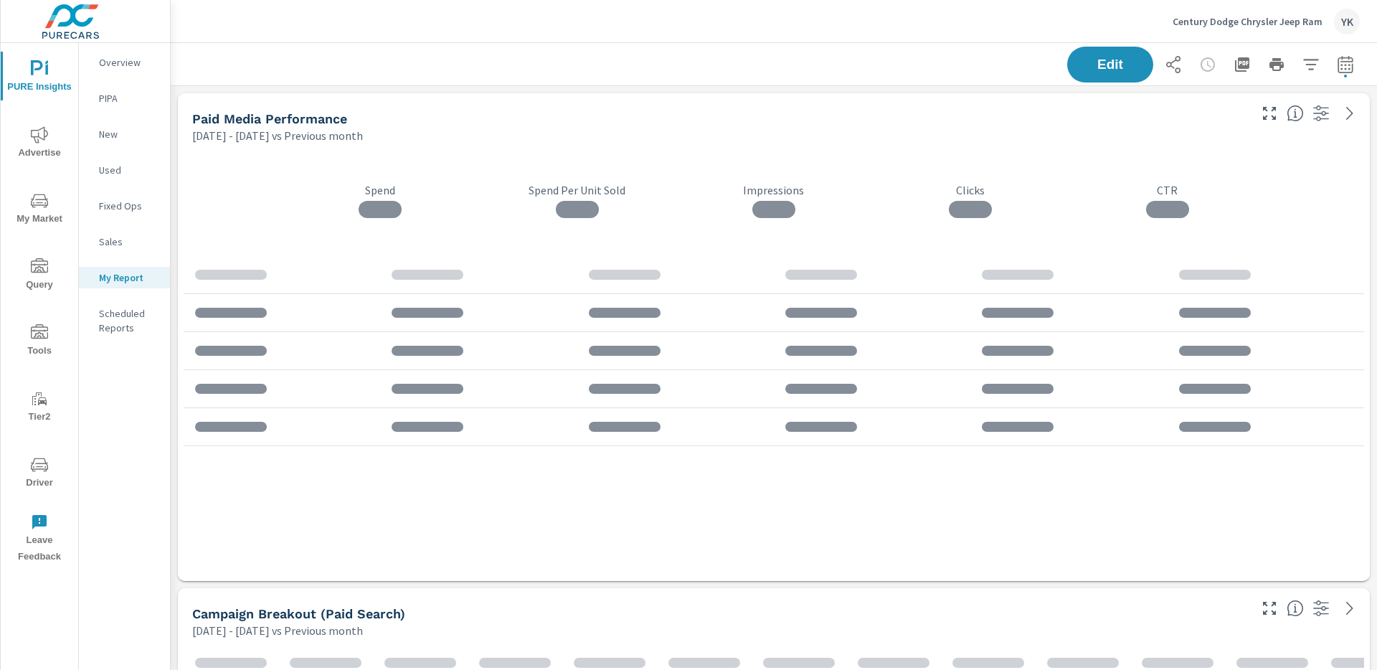
scroll to position [3968, 1207]
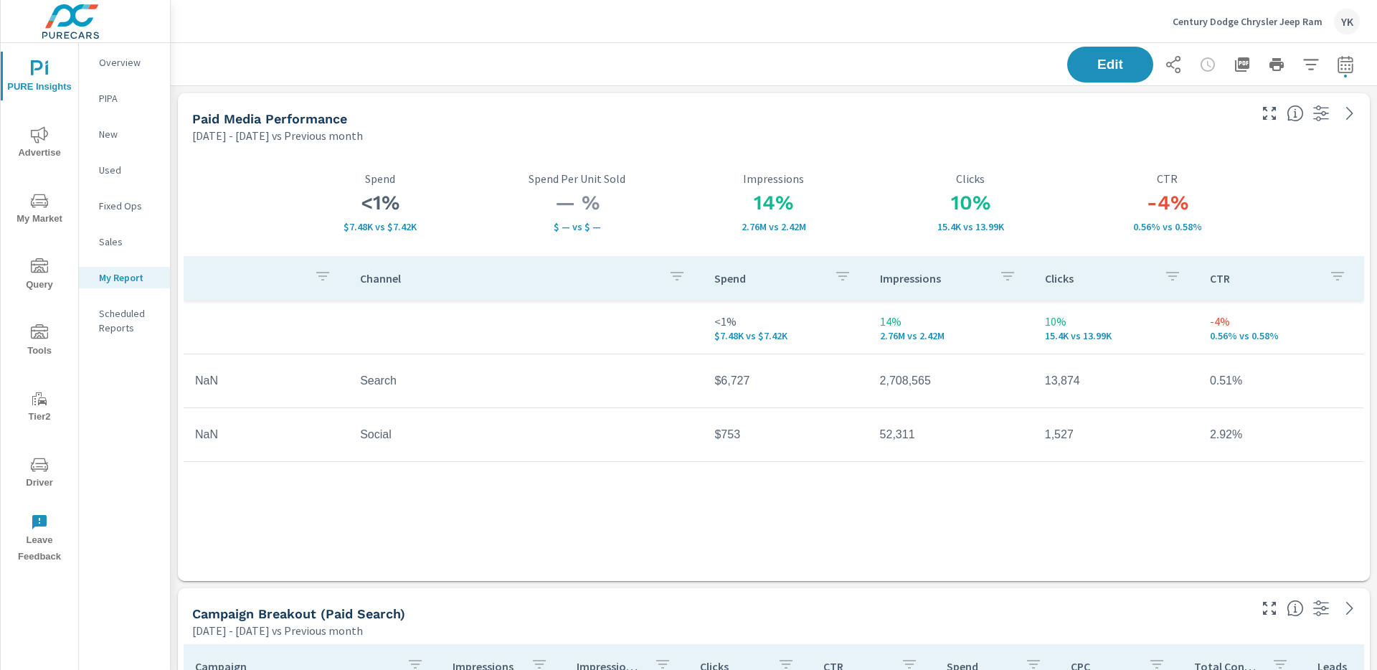
scroll to position [336, 0]
click at [29, 139] on span "Advertise" at bounding box center [39, 143] width 69 height 35
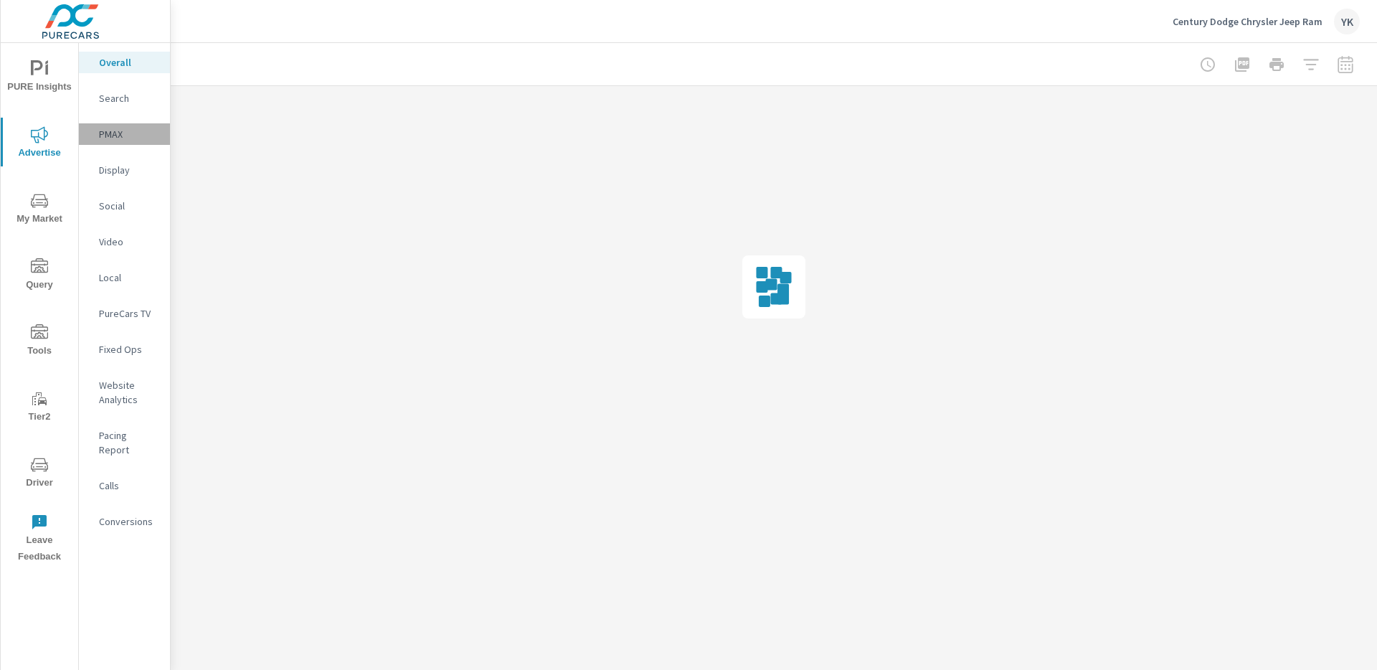
click at [121, 123] on div "PMAX" at bounding box center [124, 134] width 91 height 22
click at [131, 370] on nav "Overall Search PMAX Display Social Video Local PureCars TV Fixed Ops Website An…" at bounding box center [124, 297] width 91 height 509
click at [135, 351] on p "Fixed Ops" at bounding box center [129, 349] width 60 height 14
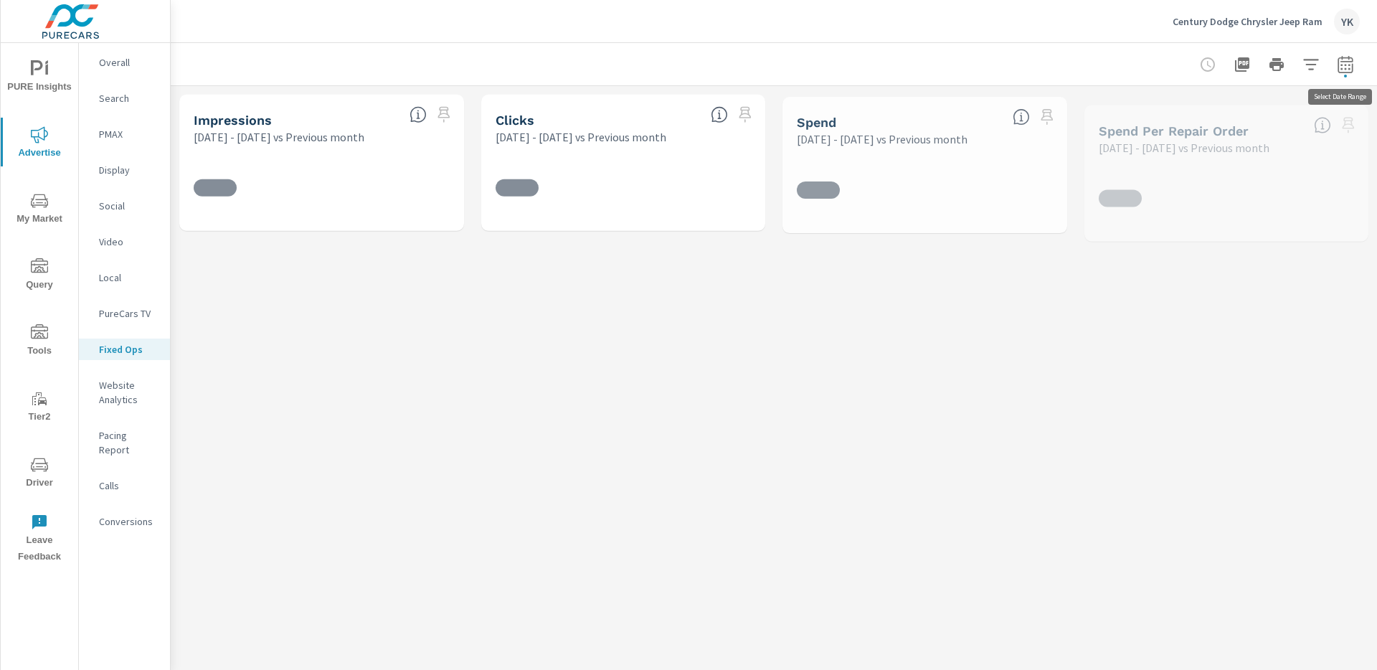
click at [1347, 65] on icon "button" at bounding box center [1345, 64] width 17 height 17
select select "Previous month"
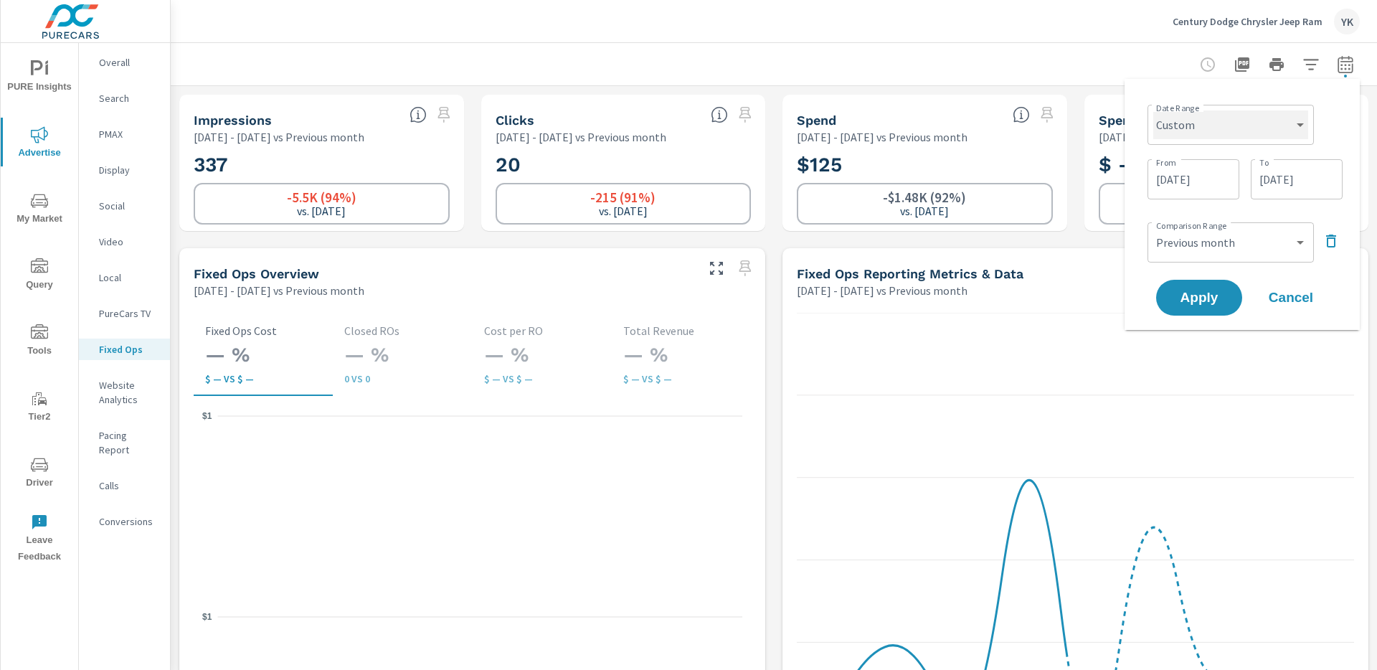
click at [1248, 124] on select "Custom Yesterday Last week Last 7 days Last 14 days Last 30 days Last 45 days L…" at bounding box center [1230, 124] width 155 height 29
click at [1153, 110] on select "Custom Yesterday Last week Last 7 days Last 14 days Last 30 days Last 45 days L…" at bounding box center [1230, 124] width 155 height 29
select select "Last month"
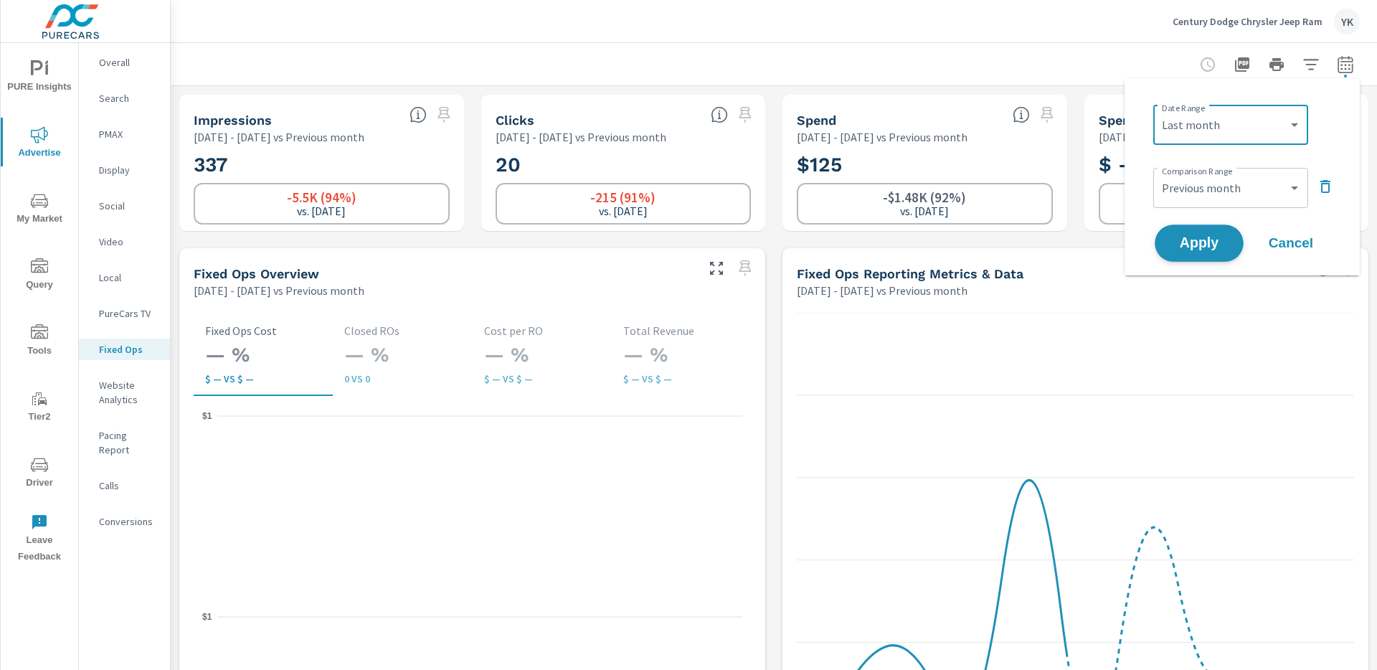
click at [1208, 241] on span "Apply" at bounding box center [1199, 244] width 59 height 14
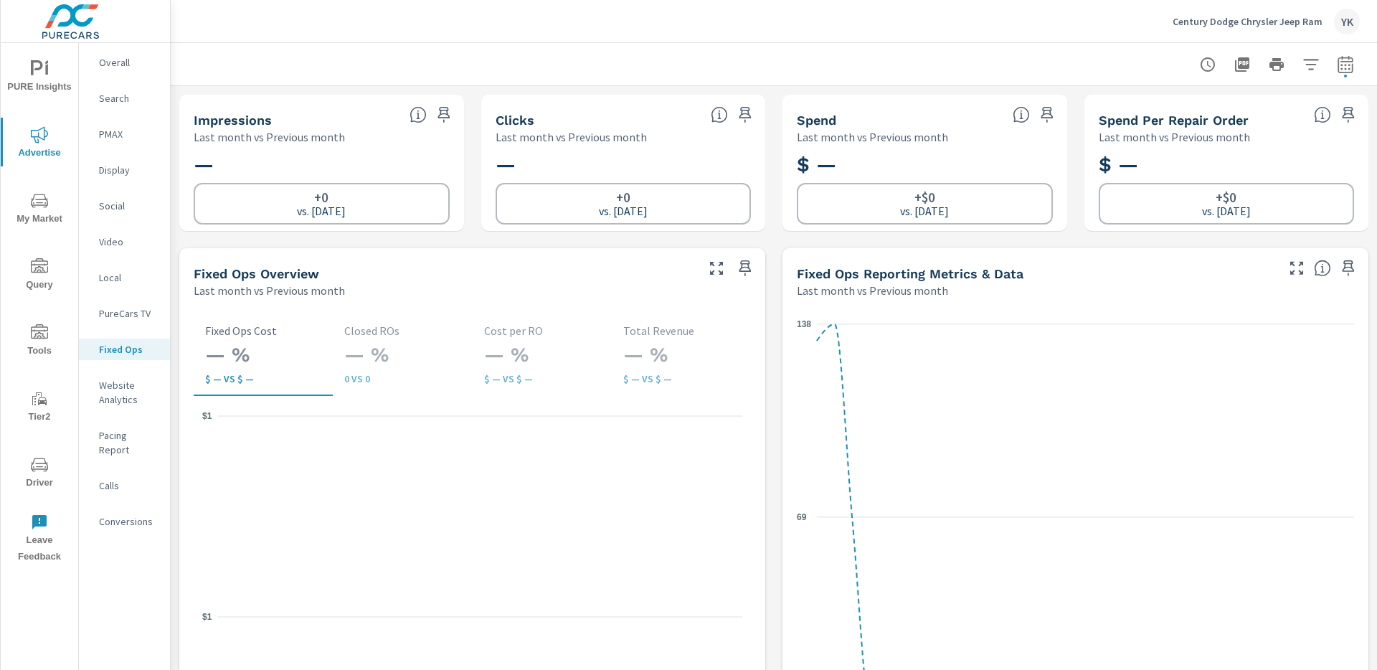
scroll to position [1, 0]
drag, startPoint x: 108, startPoint y: 151, endPoint x: 108, endPoint y: 140, distance: 10.8
click at [108, 151] on nav "Overall Search PMAX Display Social Video Local PureCars TV Fixed Ops Website An…" at bounding box center [124, 297] width 91 height 509
click at [108, 139] on p "PMAX" at bounding box center [129, 134] width 60 height 14
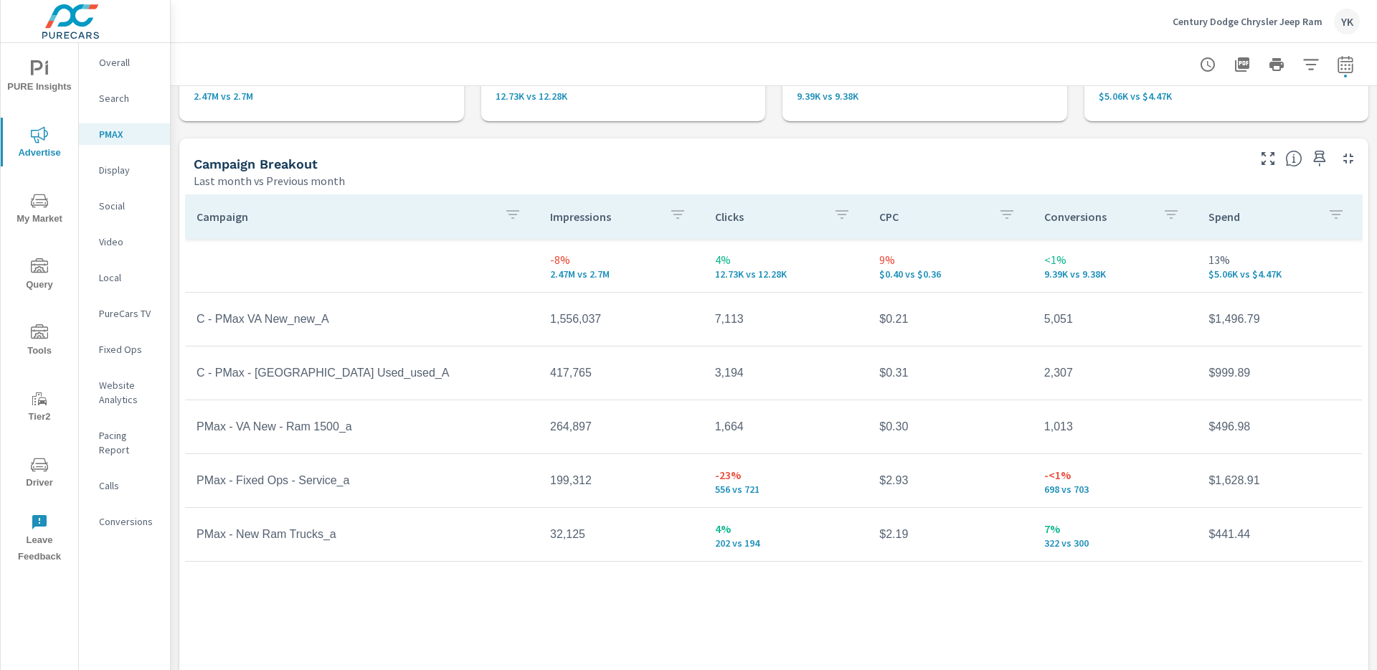
scroll to position [112, 0]
click at [37, 77] on span "PURE Insights" at bounding box center [39, 77] width 69 height 35
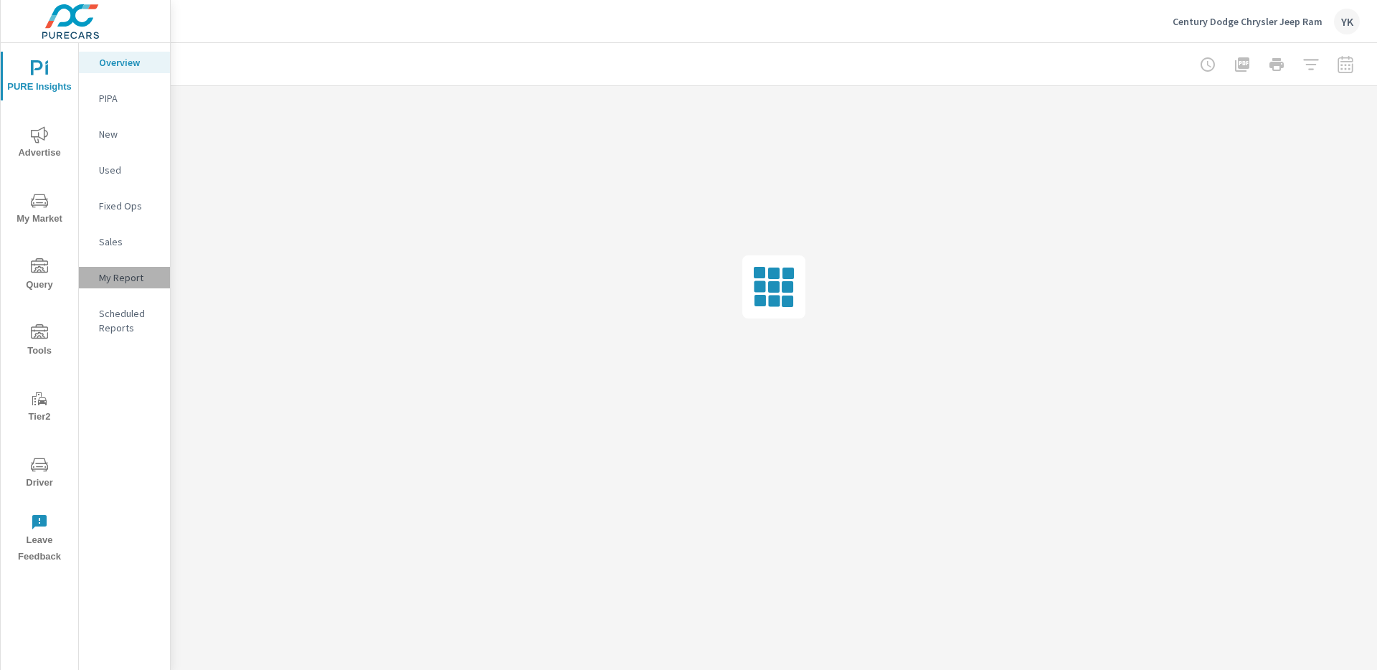
click at [120, 288] on div "My Report" at bounding box center [124, 278] width 91 height 22
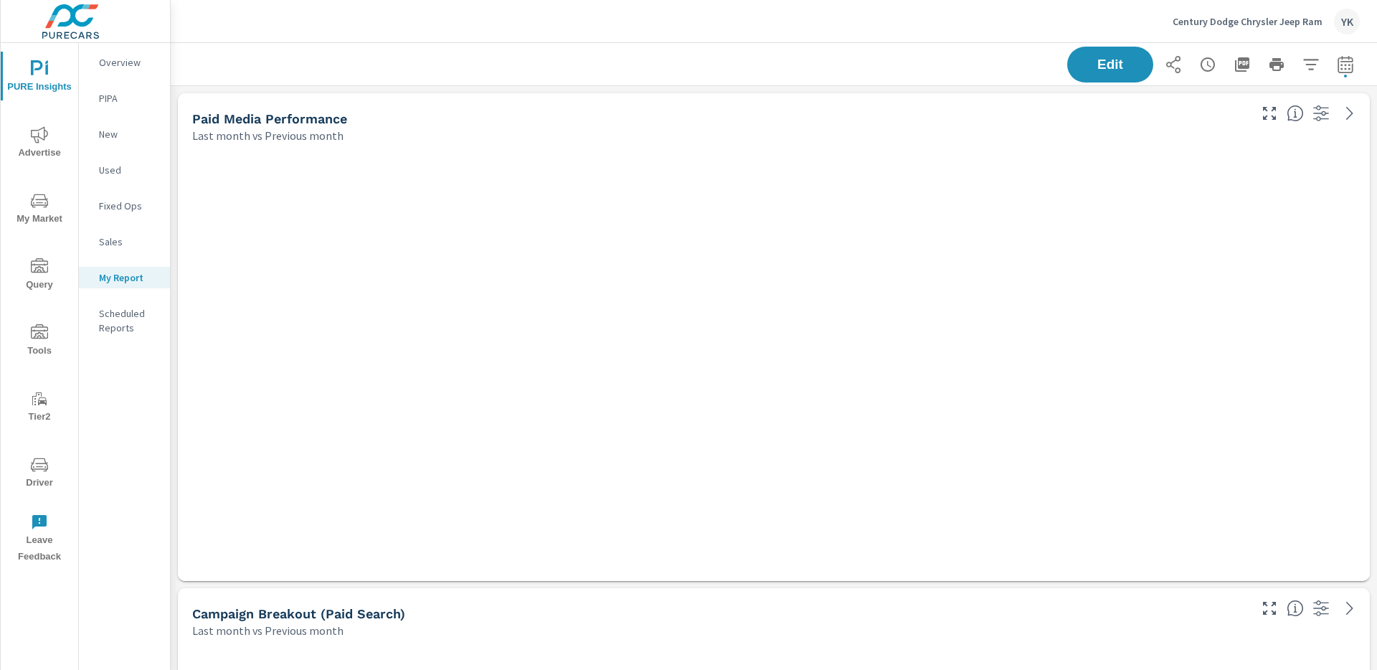
scroll to position [3968, 1207]
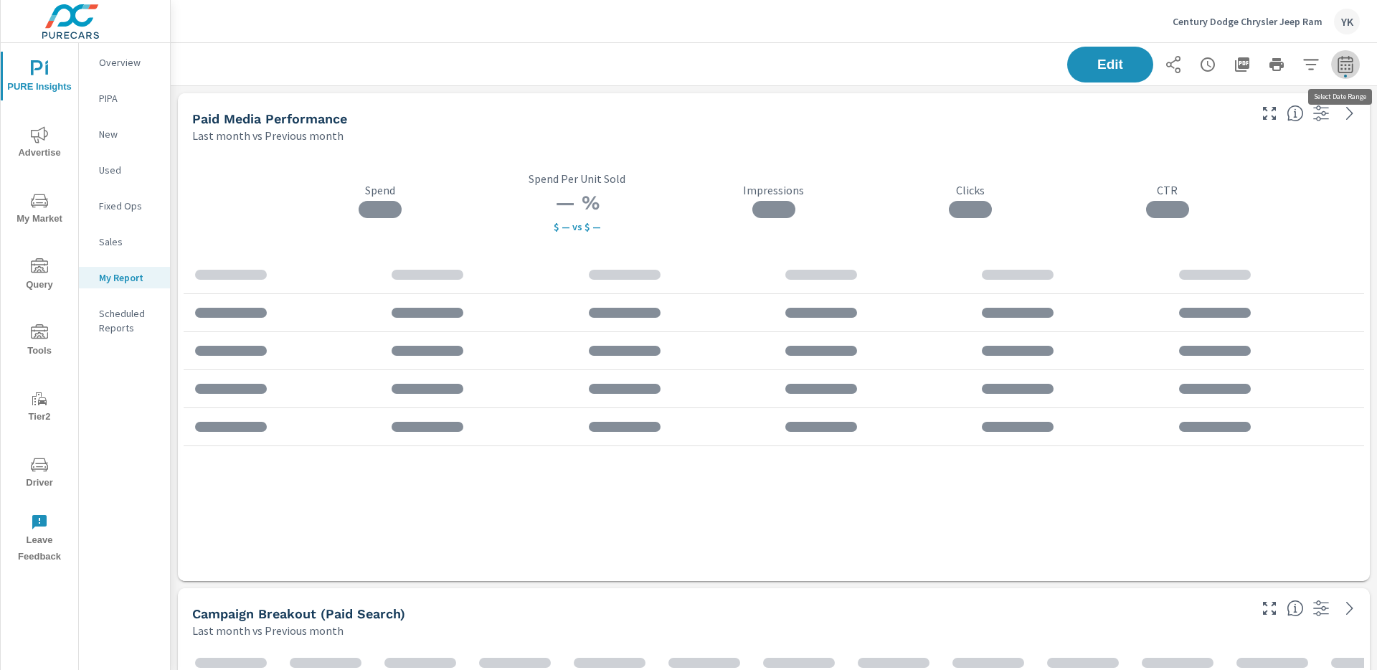
click at [1349, 70] on icon "button" at bounding box center [1345, 64] width 17 height 17
select select "Last month"
select select "Previous month"
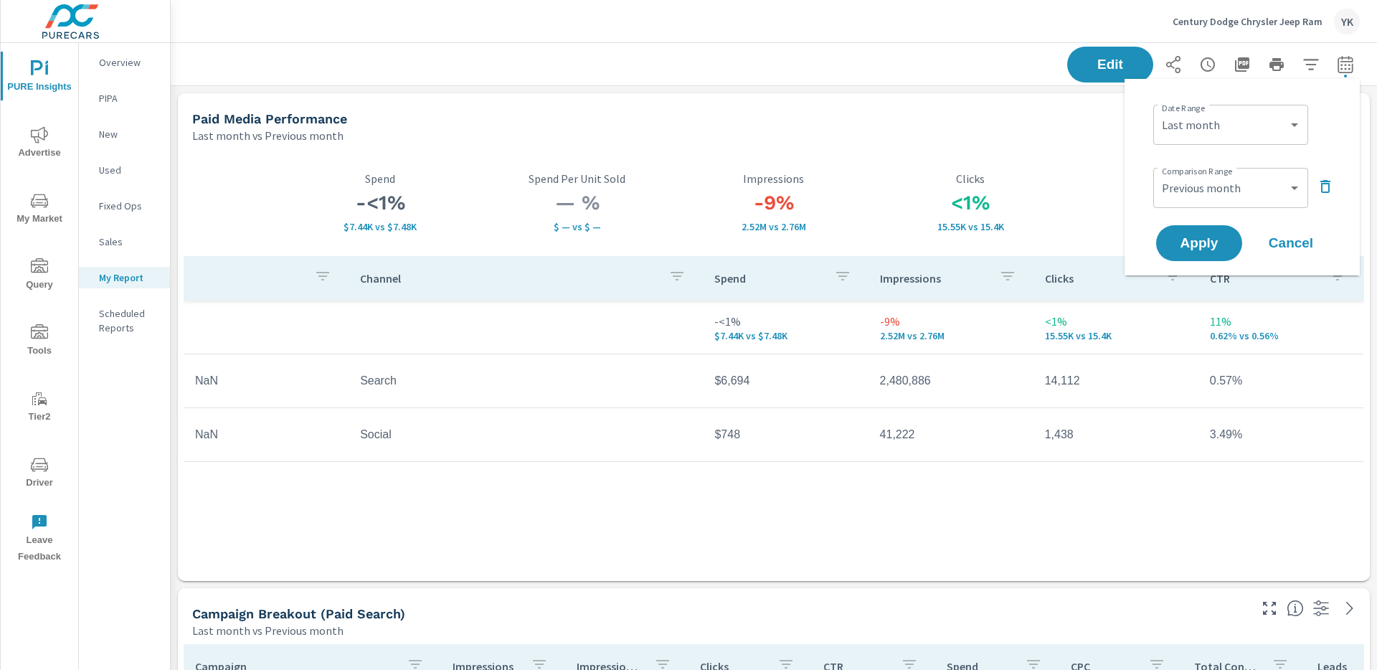
scroll to position [336, 0]
click at [1265, 119] on select "Custom Yesterday Last week Last 7 days Last 14 days Last 30 days Last 45 days L…" at bounding box center [1230, 124] width 143 height 29
click at [1196, 247] on span "Apply" at bounding box center [1199, 244] width 59 height 14
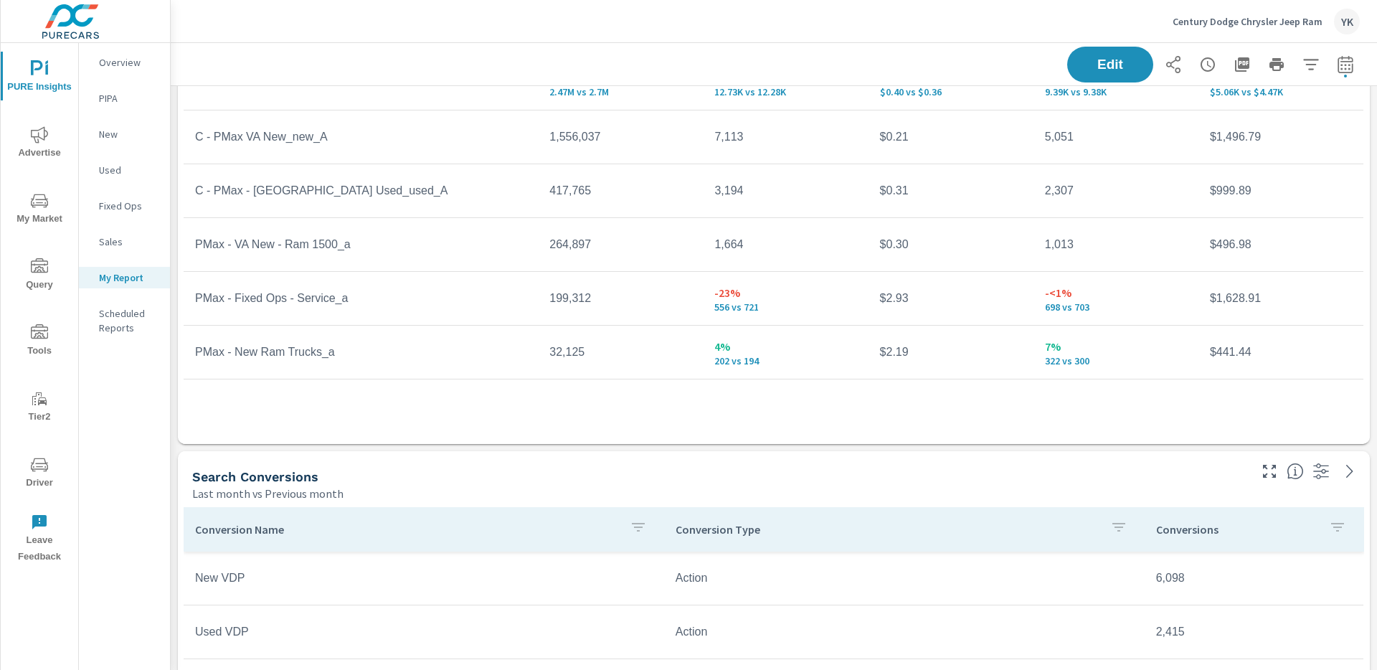
scroll to position [1291, 0]
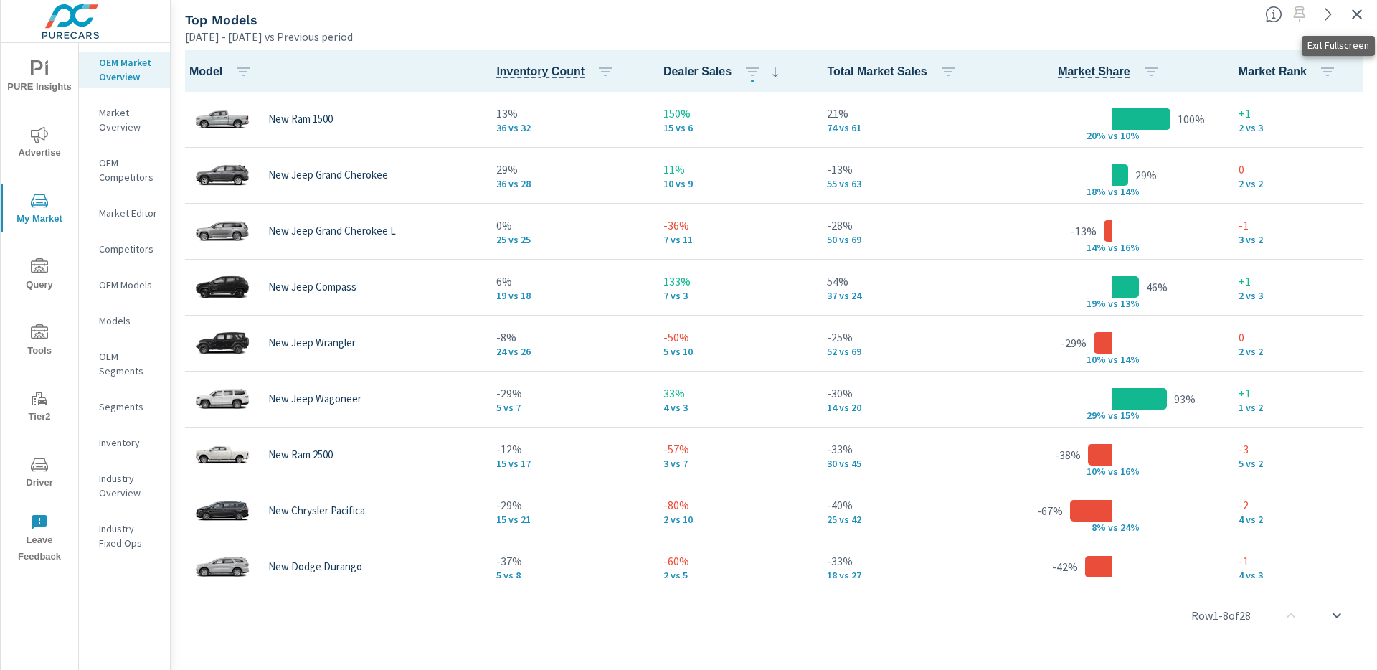
click at [1354, 11] on icon "button" at bounding box center [1357, 14] width 10 height 10
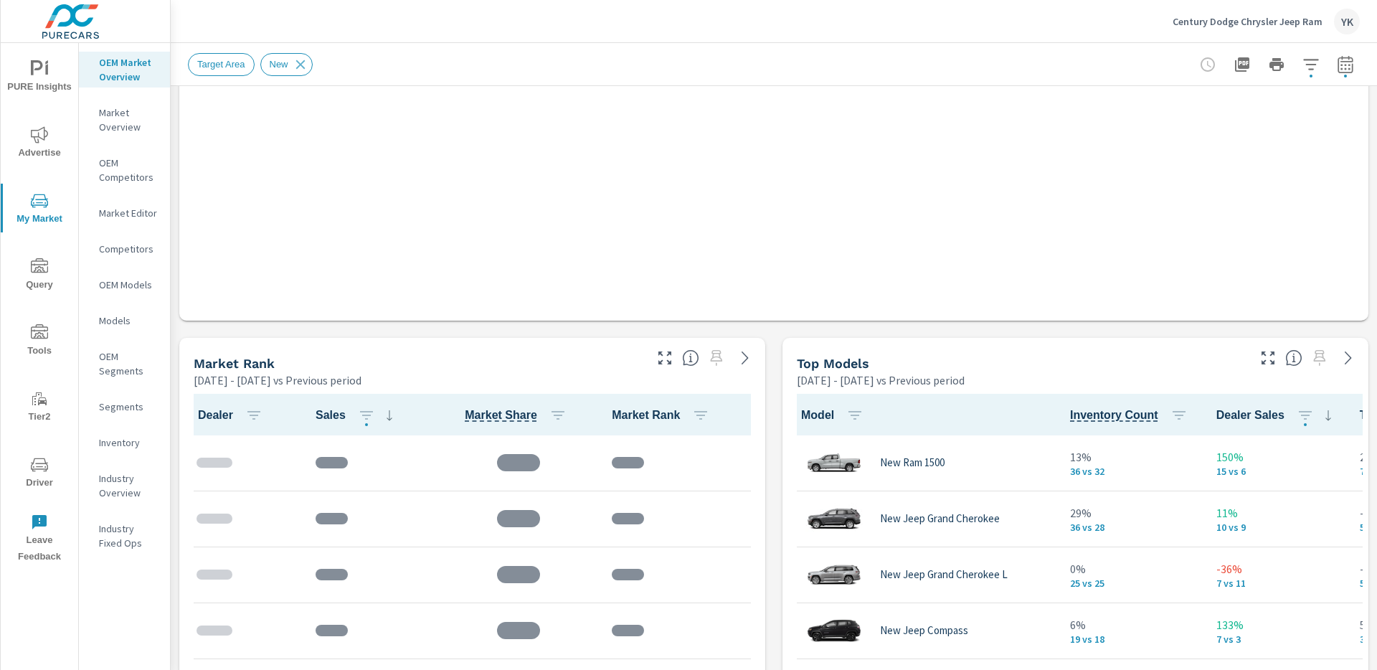
scroll to position [679, 0]
click at [1349, 66] on icon "button" at bounding box center [1345, 64] width 17 height 17
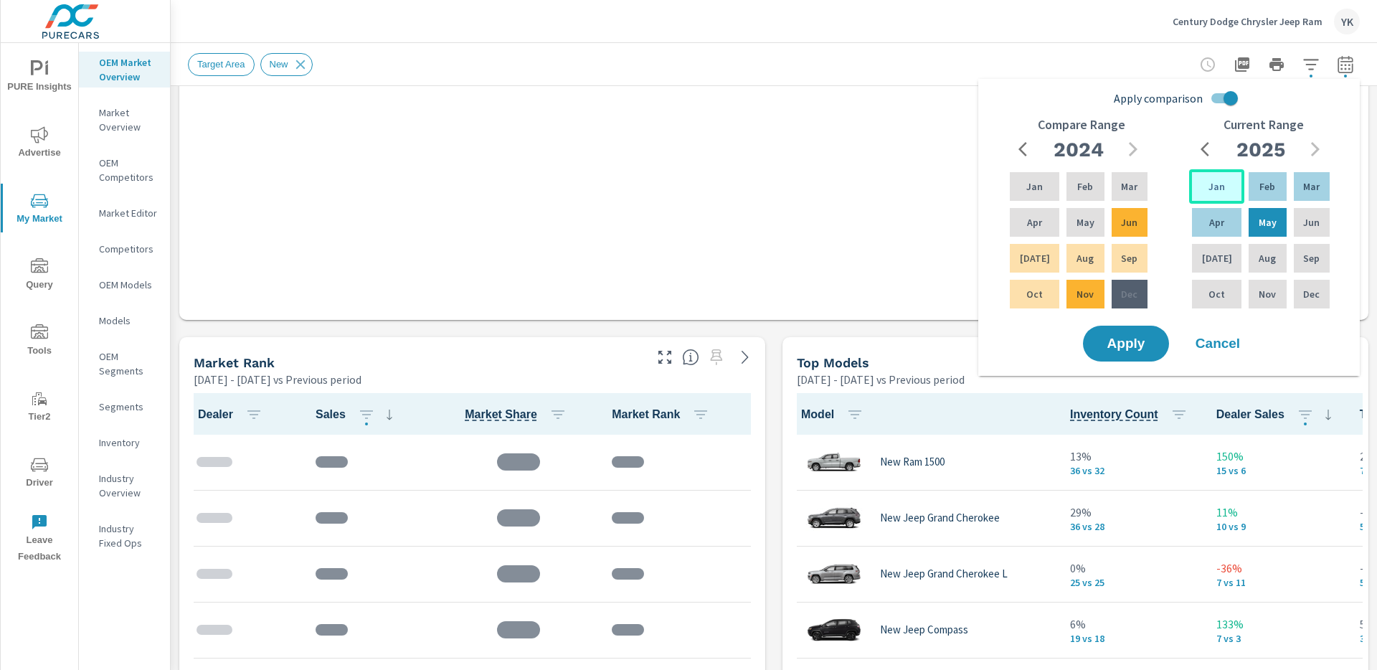
click at [1207, 194] on div "Jan" at bounding box center [1216, 186] width 55 height 34
click at [1292, 222] on div "Jun" at bounding box center [1312, 222] width 42 height 34
click at [1230, 95] on input "Apply comparison" at bounding box center [1231, 98] width 82 height 27
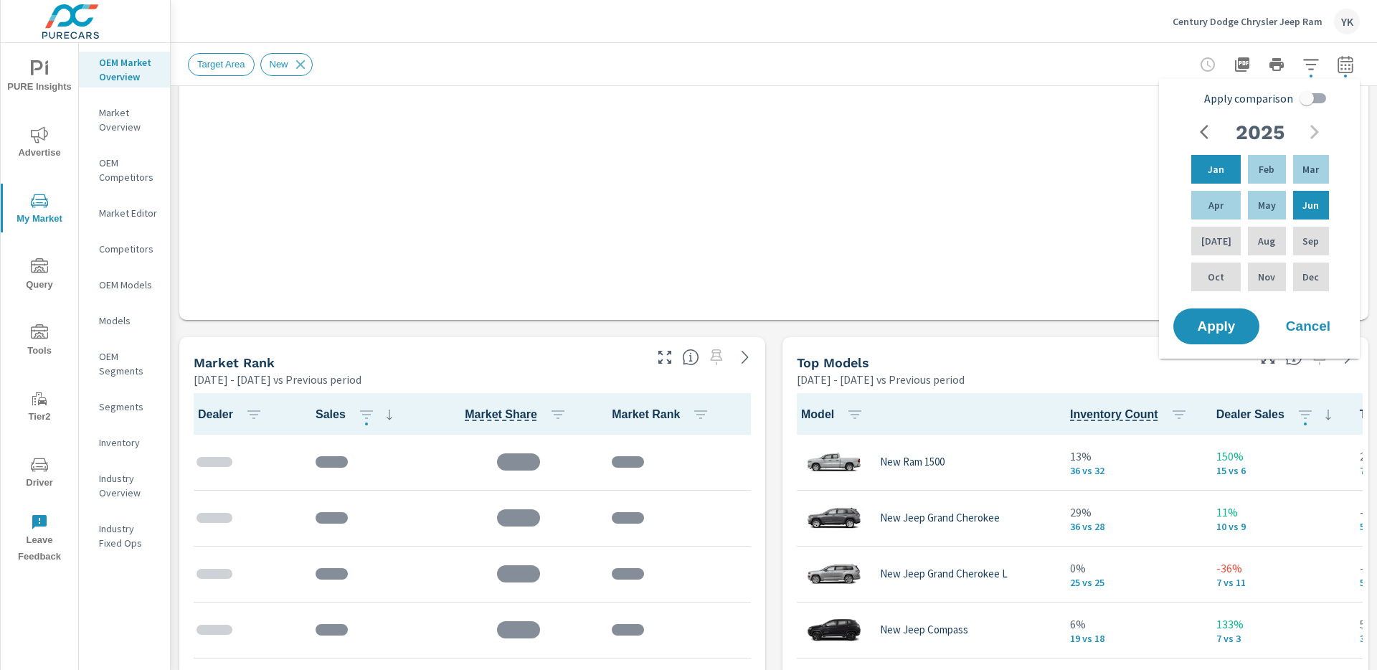
click at [1230, 95] on span "Apply comparison" at bounding box center [1248, 98] width 89 height 17
click at [1266, 95] on input "Apply comparison" at bounding box center [1307, 98] width 82 height 27
checkbox input "true"
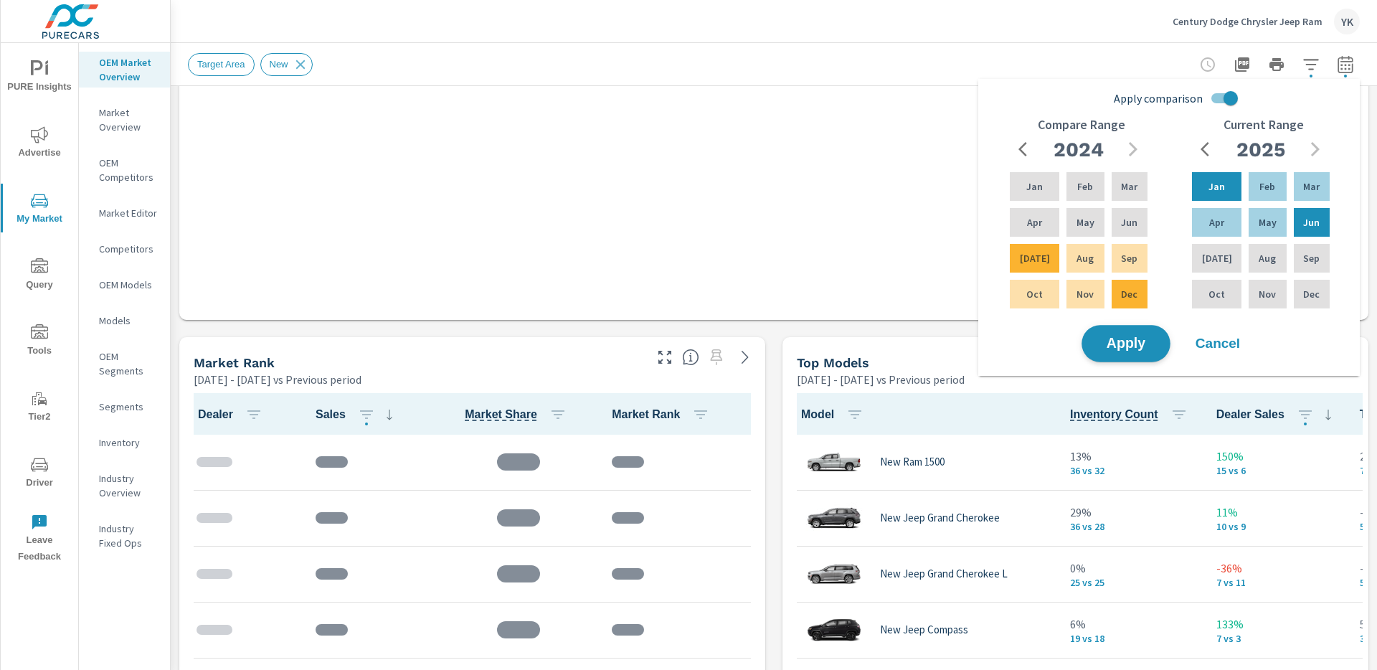
click at [1108, 337] on span "Apply" at bounding box center [1126, 344] width 59 height 14
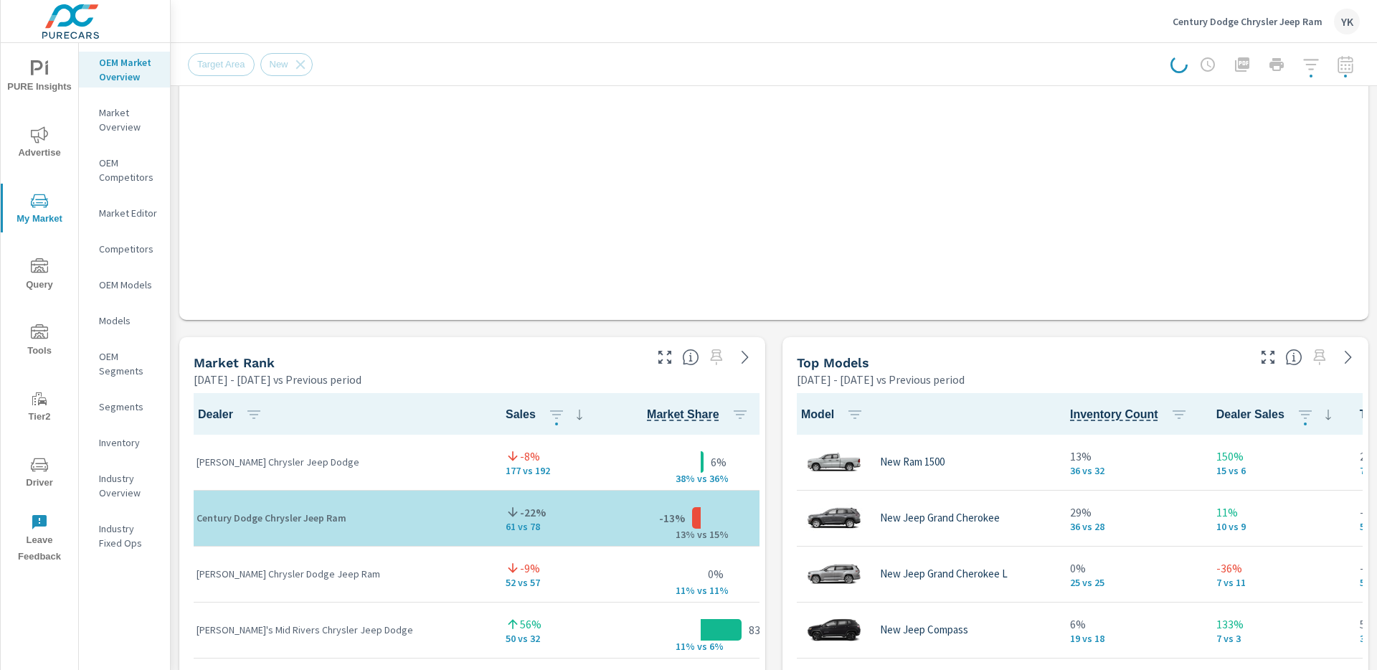
scroll to position [1, 0]
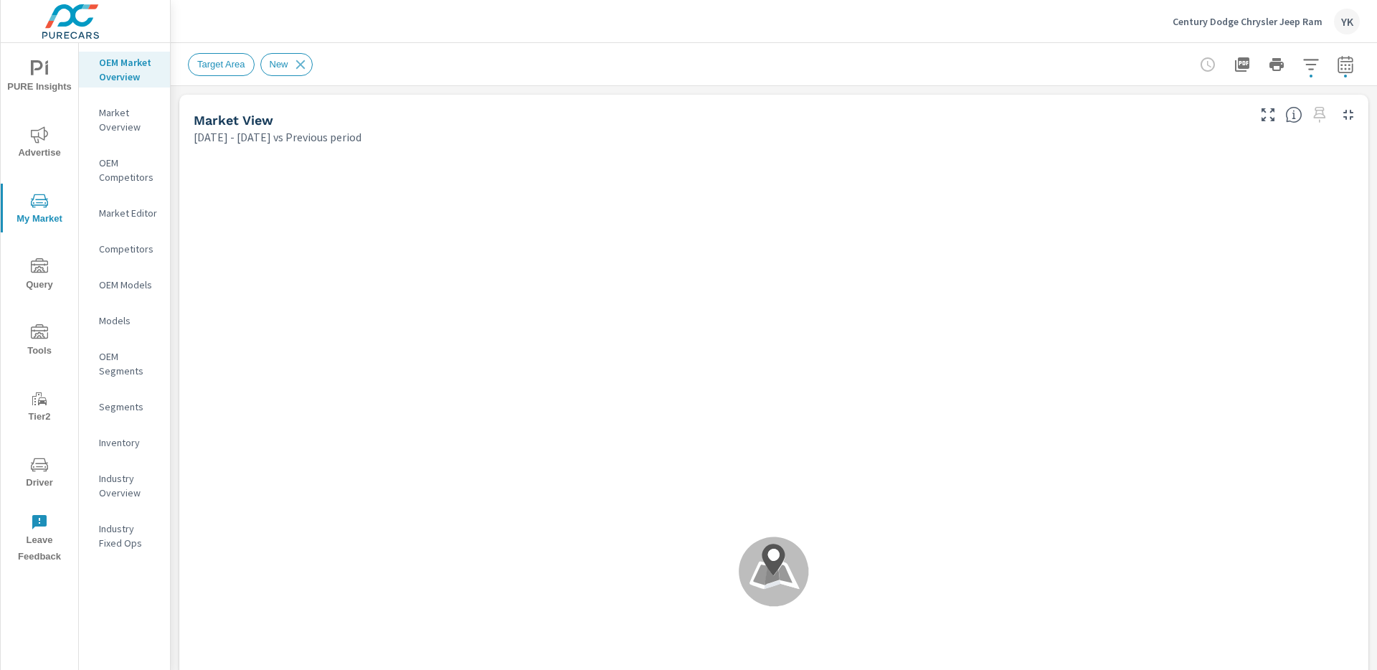
scroll to position [1, 0]
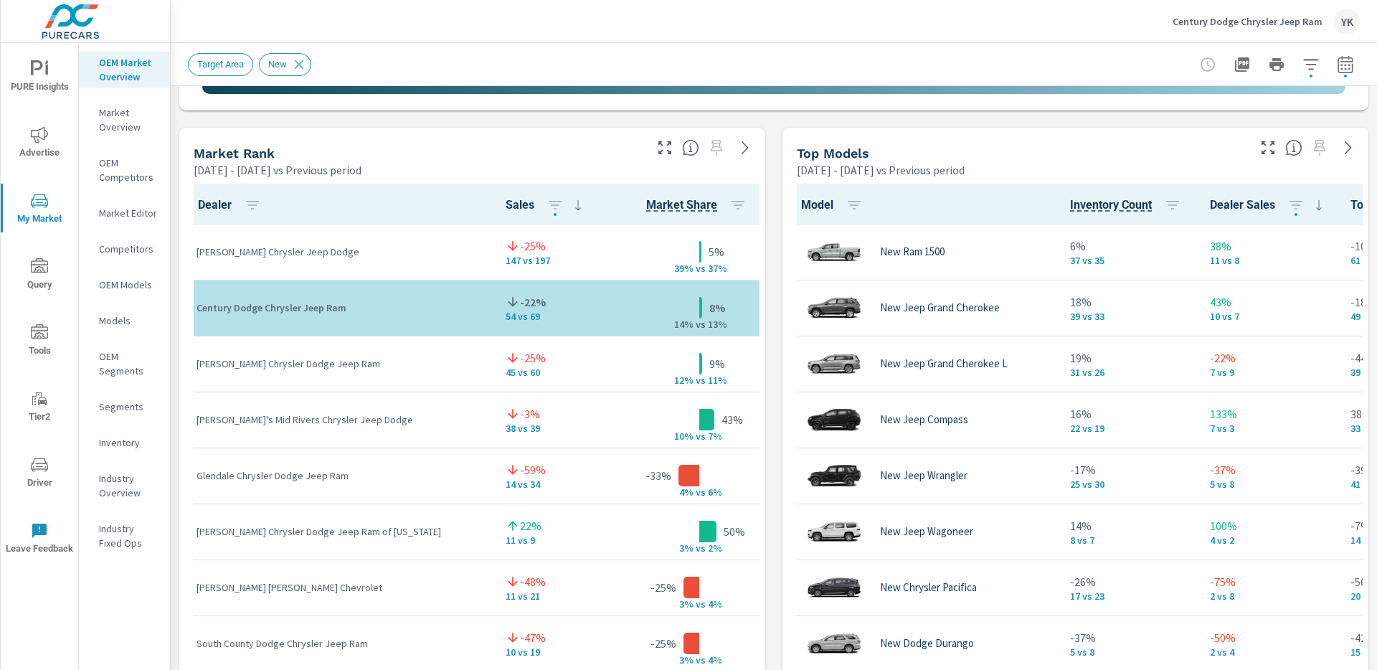
scroll to position [888, 0]
click at [666, 154] on icon "button" at bounding box center [664, 147] width 17 height 17
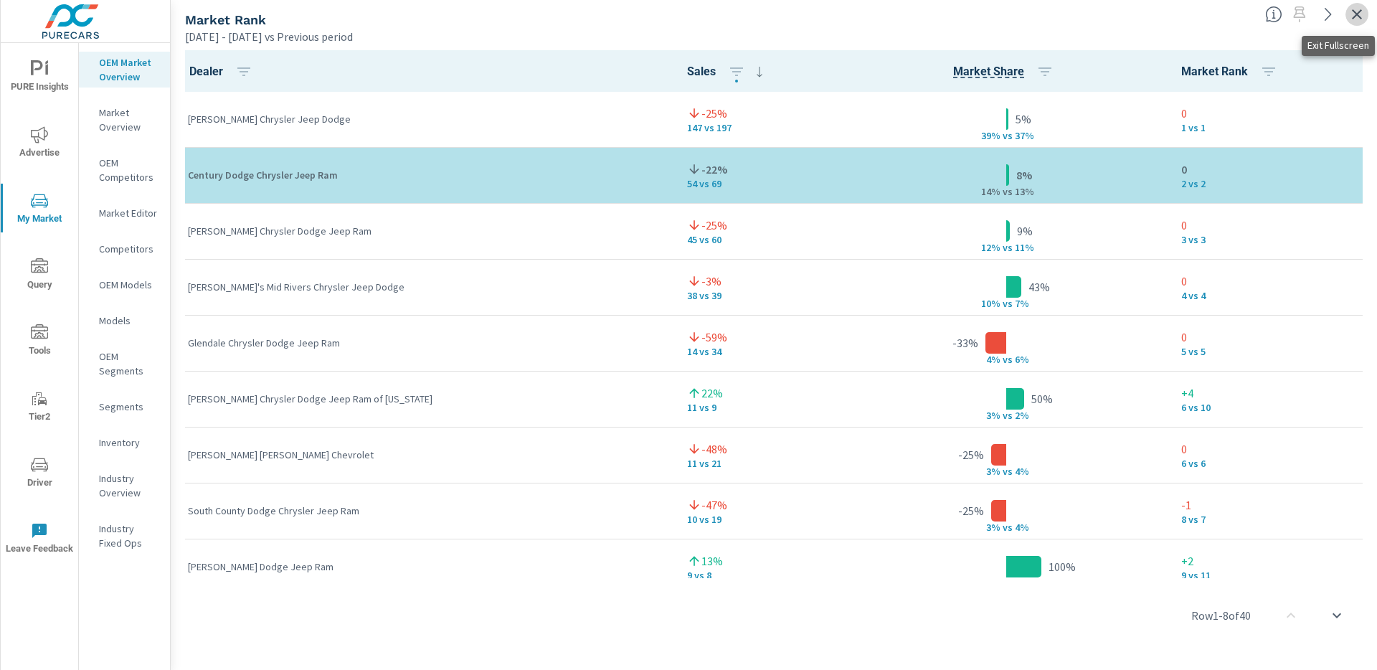
click at [1363, 14] on icon "button" at bounding box center [1357, 14] width 17 height 17
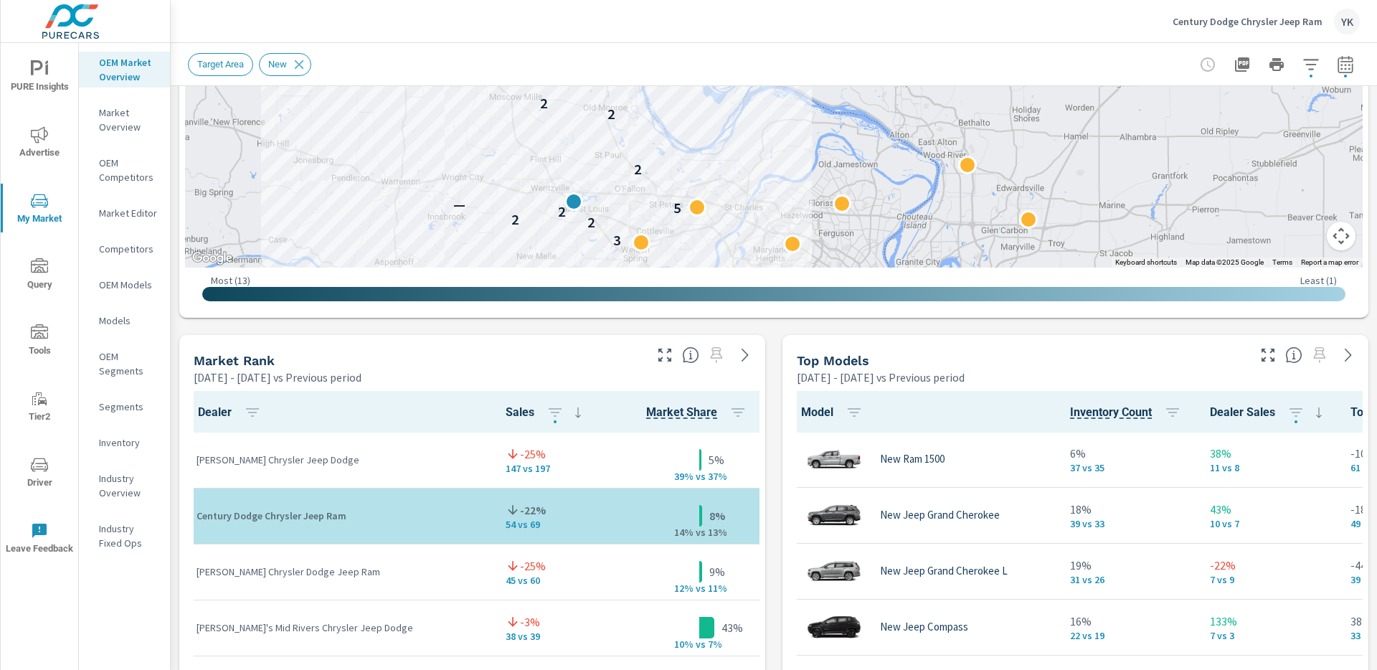
scroll to position [781, 0]
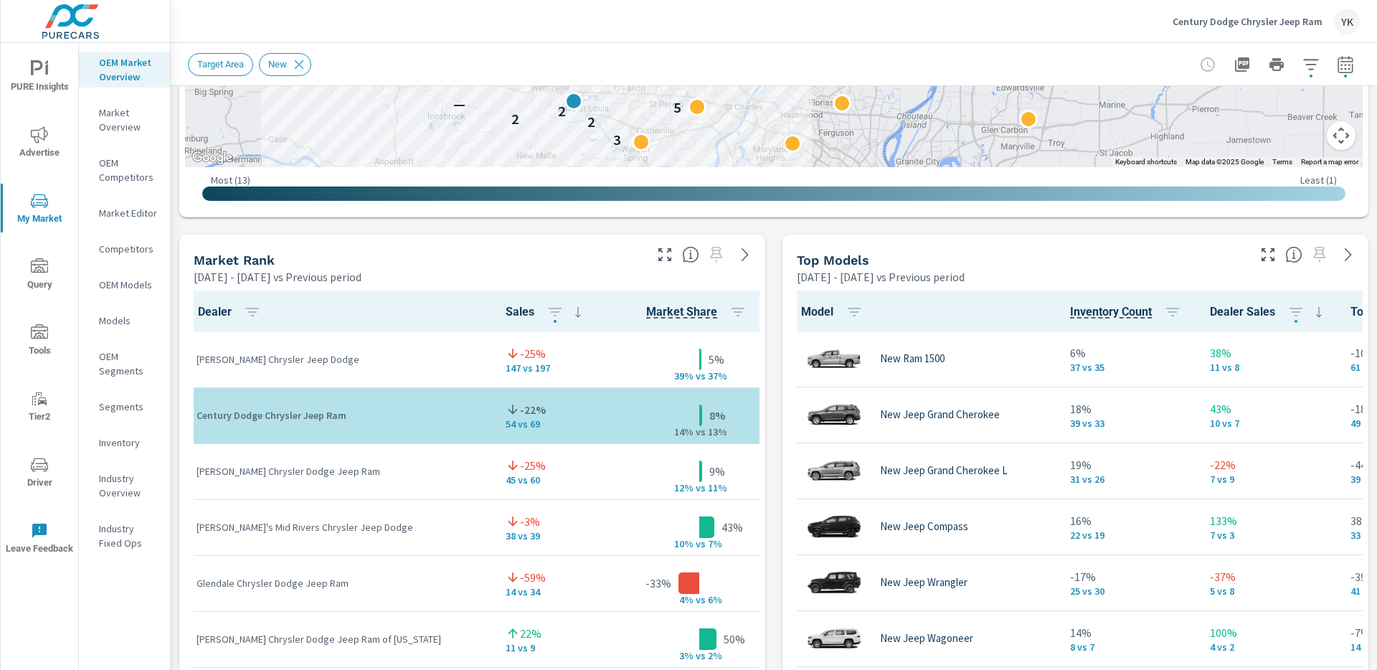
click at [1264, 253] on icon "button" at bounding box center [1268, 254] width 17 height 17
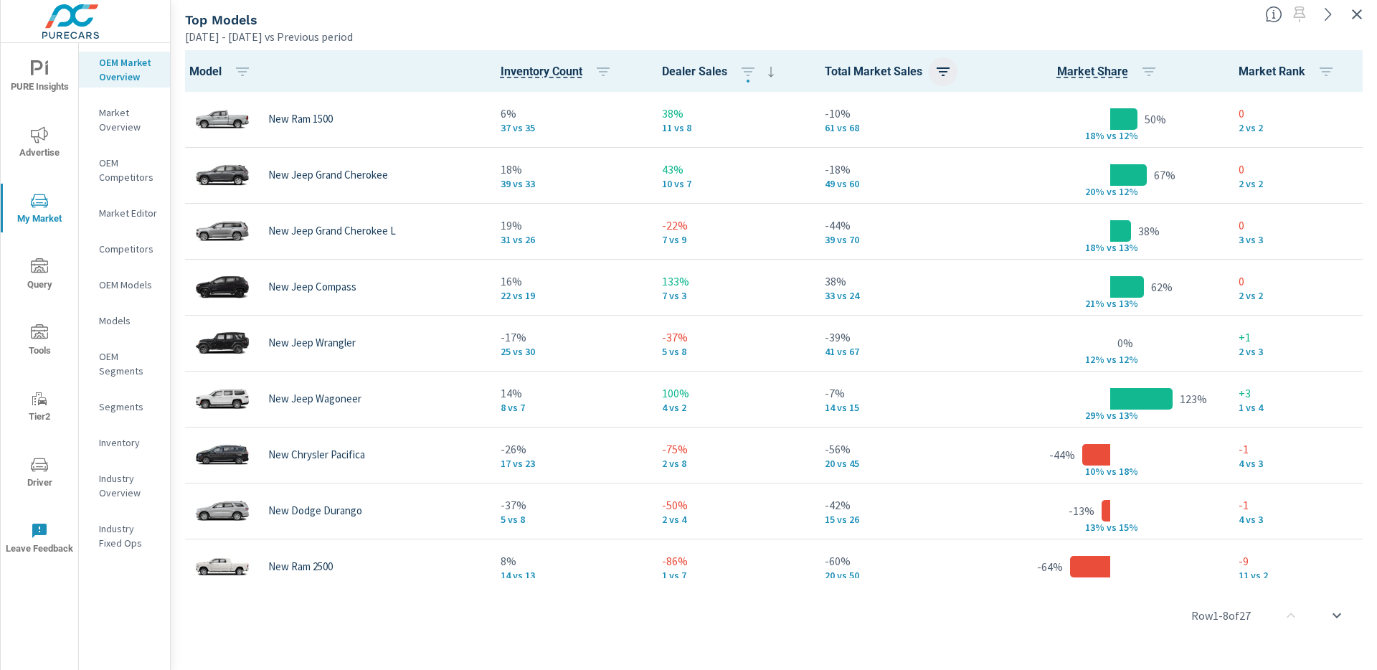
click at [946, 77] on icon "button" at bounding box center [943, 71] width 17 height 17
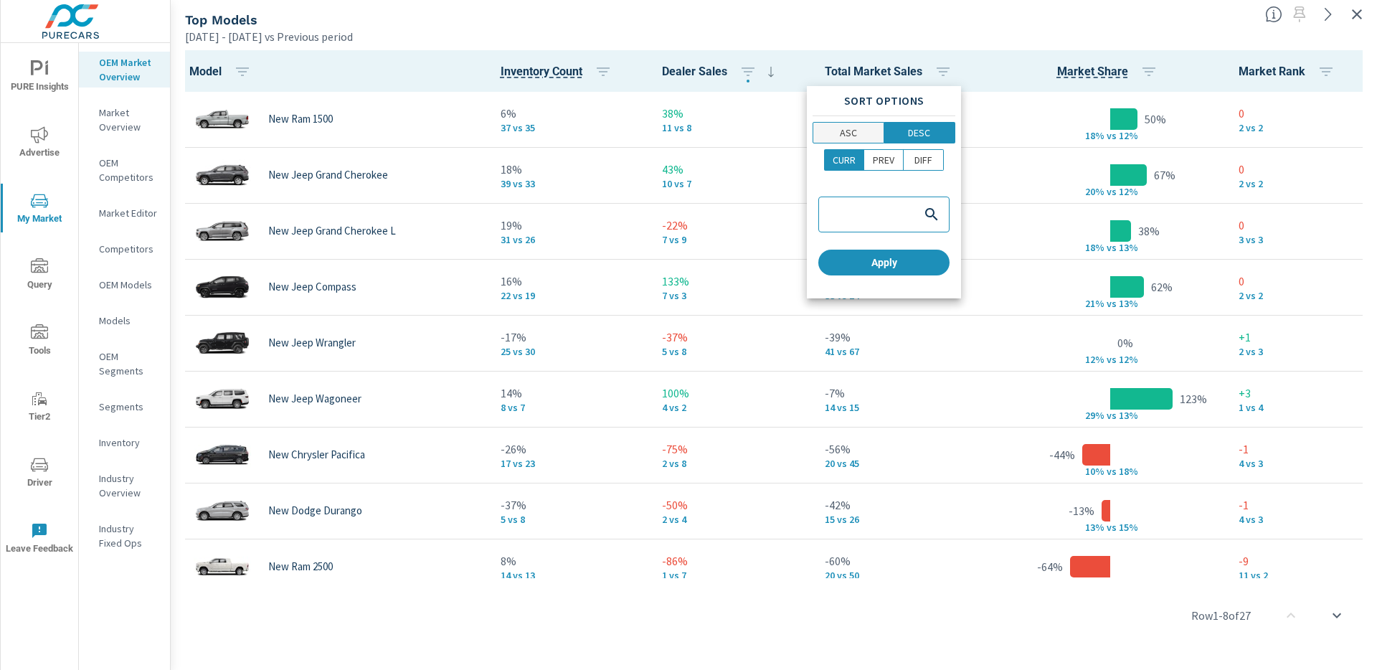
click at [858, 134] on span "ASC" at bounding box center [849, 133] width 62 height 14
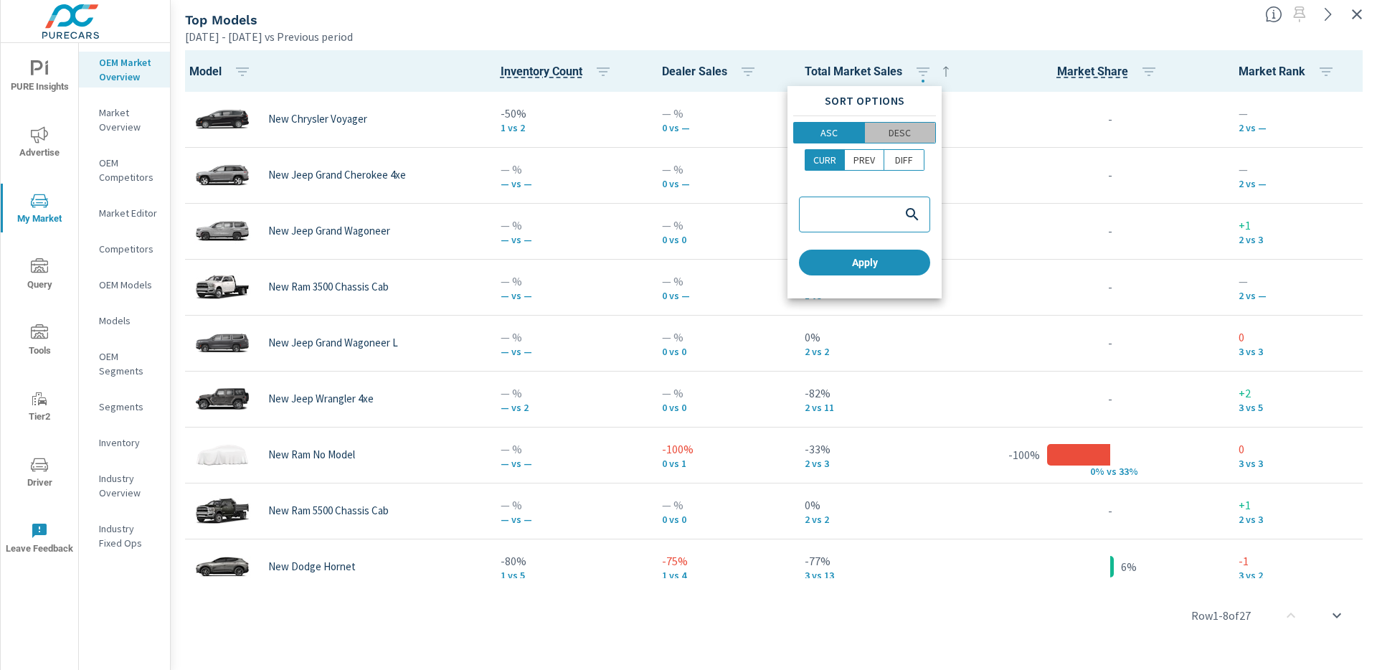
click at [912, 136] on span "DESC" at bounding box center [900, 133] width 62 height 14
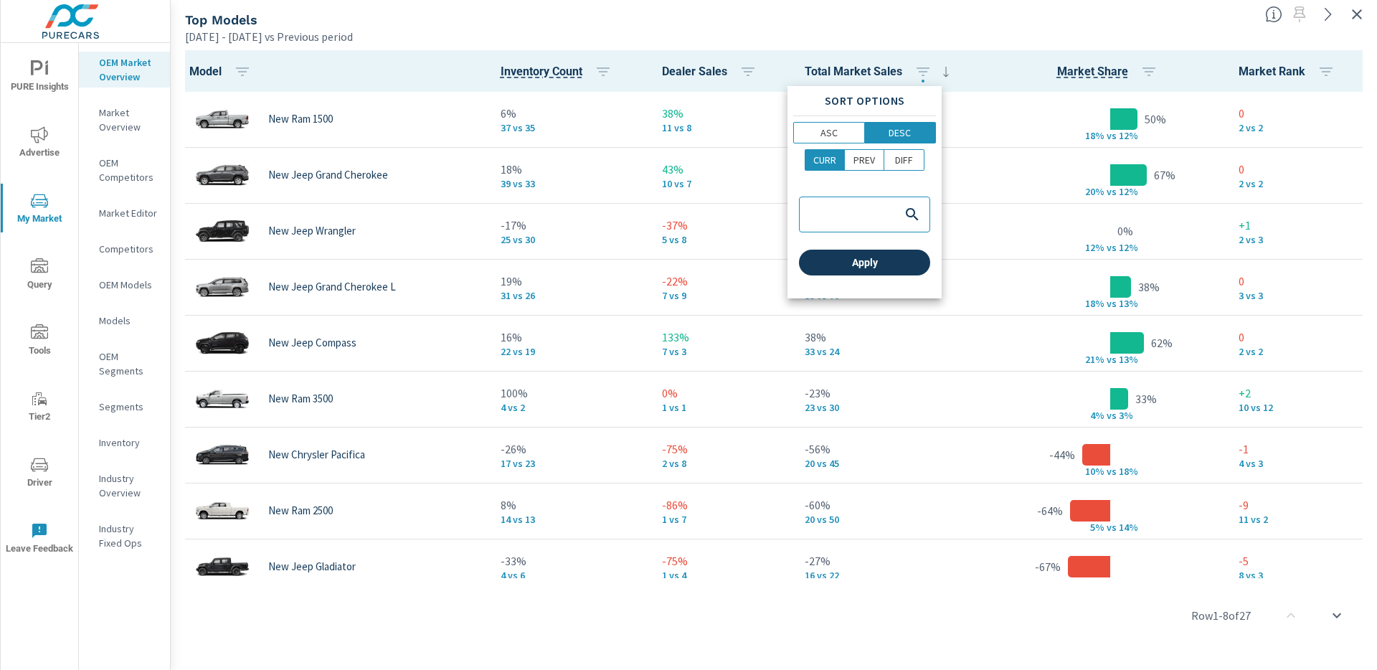
click at [869, 270] on button "Apply" at bounding box center [864, 263] width 131 height 26
